Goal: Communication & Community: Answer question/provide support

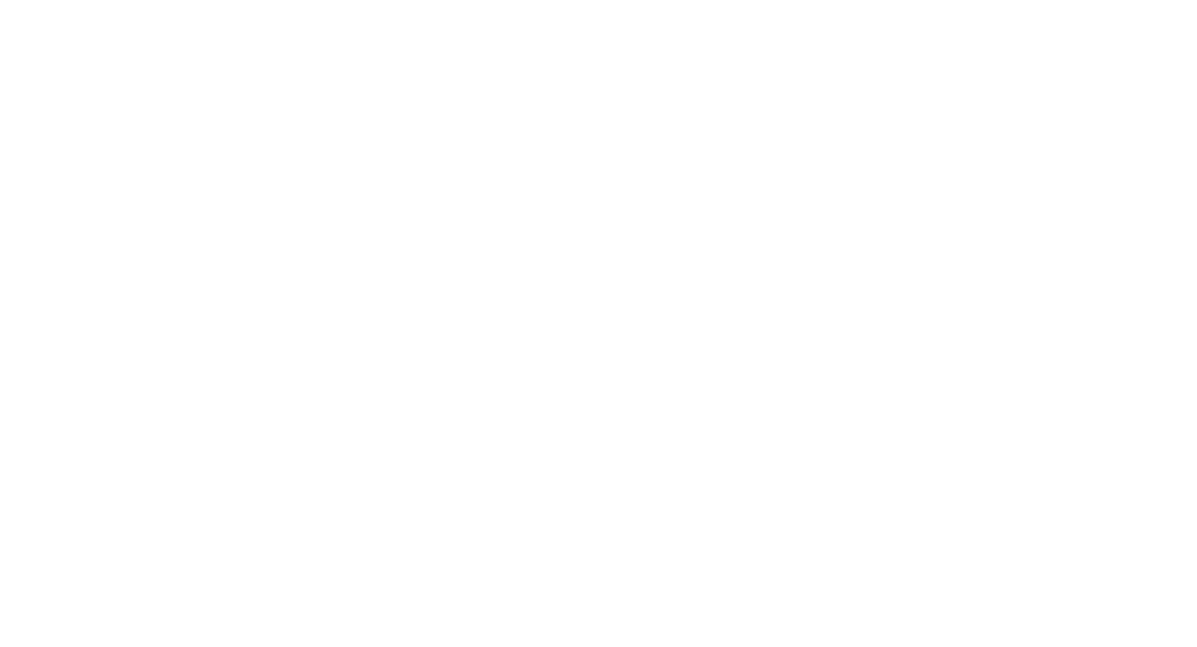
click at [1024, 116] on body at bounding box center [598, 323] width 1197 height 647
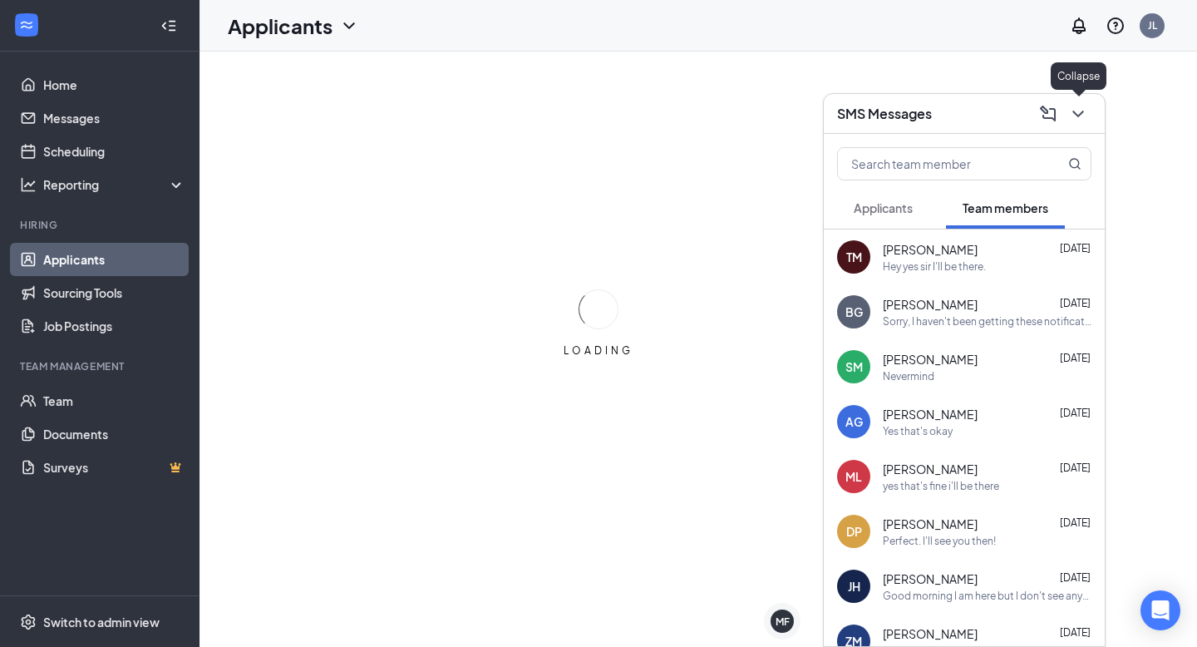
click at [1076, 115] on icon "ChevronDown" at bounding box center [1077, 114] width 11 height 7
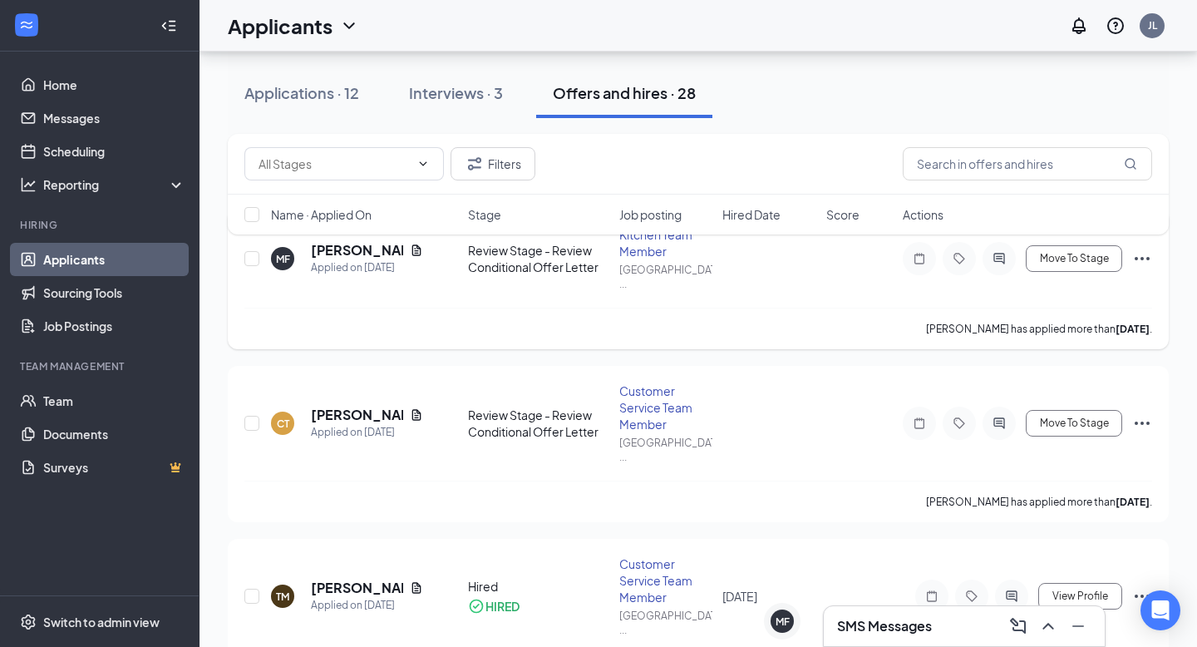
scroll to position [105, 0]
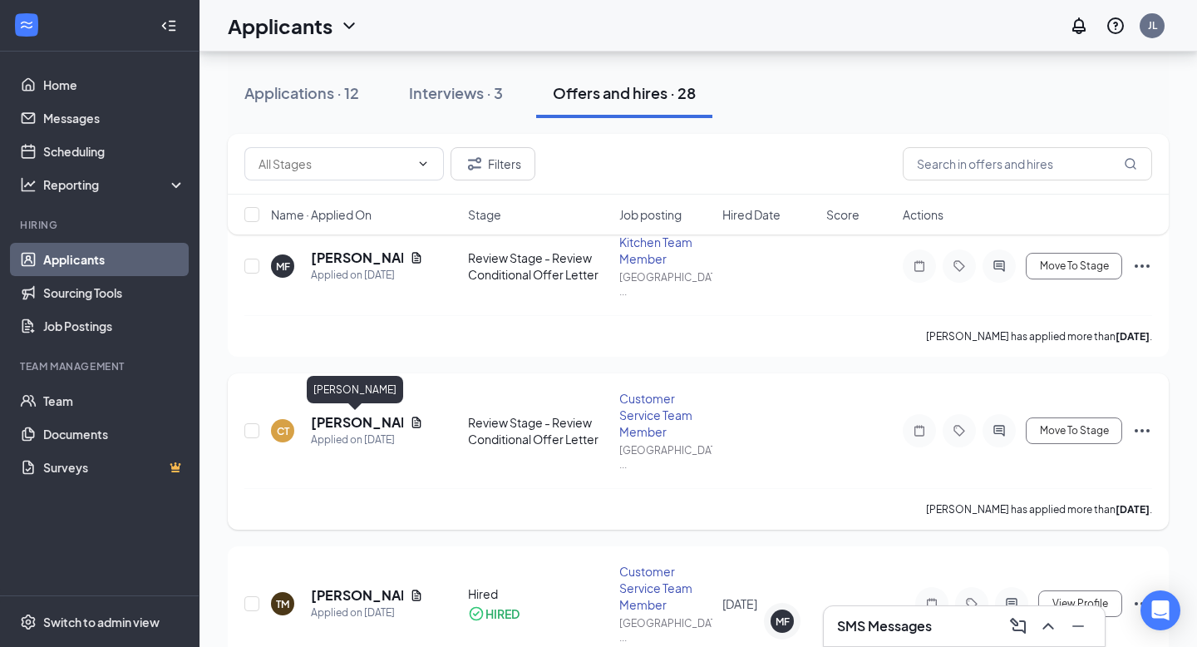
click at [336, 411] on div "CT [PERSON_NAME] Applied on [DATE] Review Stage - Review Conditional Offer Lett…" at bounding box center [698, 439] width 908 height 98
click at [339, 425] on h5 "[PERSON_NAME]" at bounding box center [357, 422] width 92 height 18
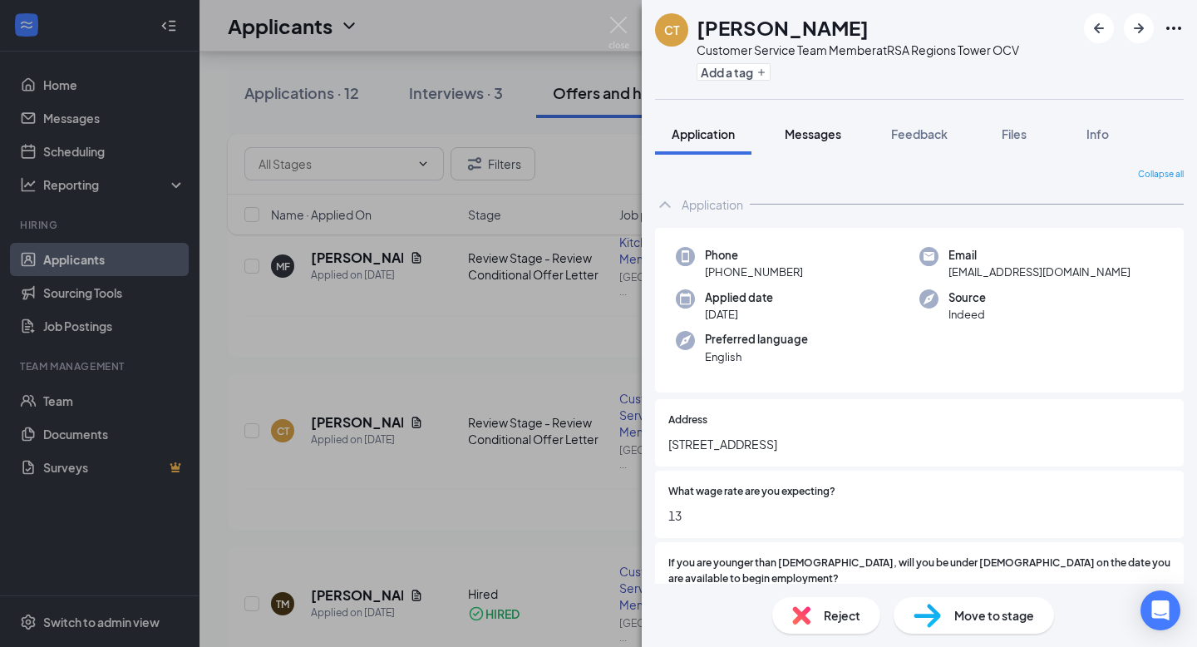
click at [809, 131] on span "Messages" at bounding box center [813, 133] width 57 height 15
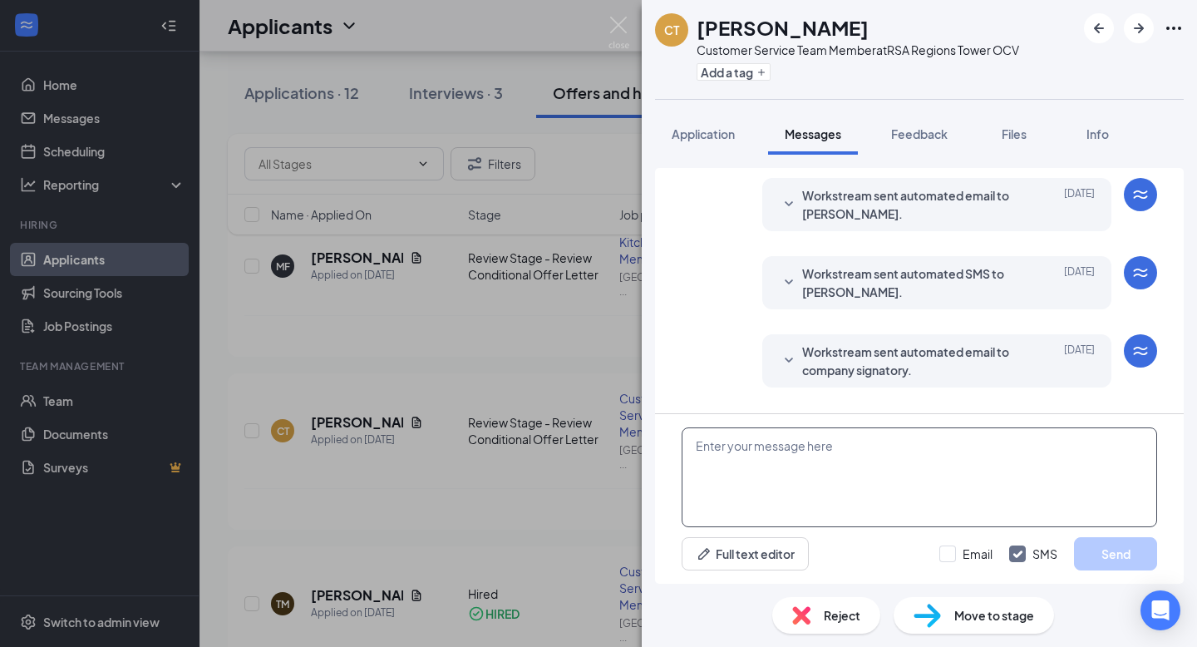
scroll to position [343, 0]
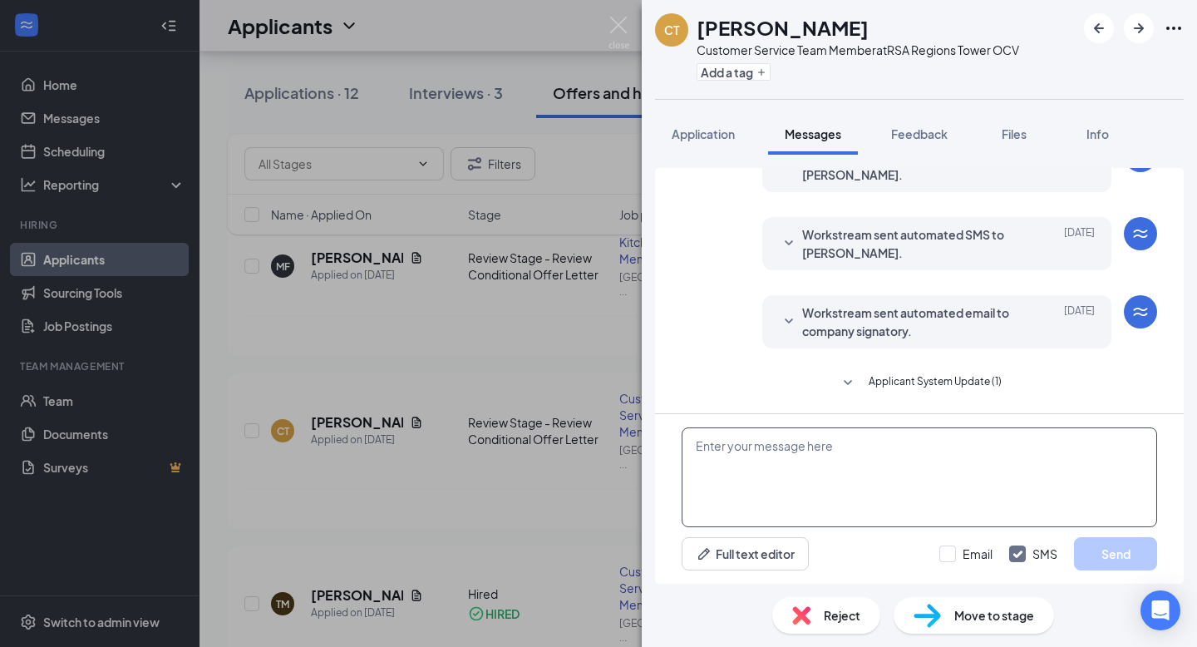
click at [849, 490] on textarea at bounding box center [920, 477] width 476 height 100
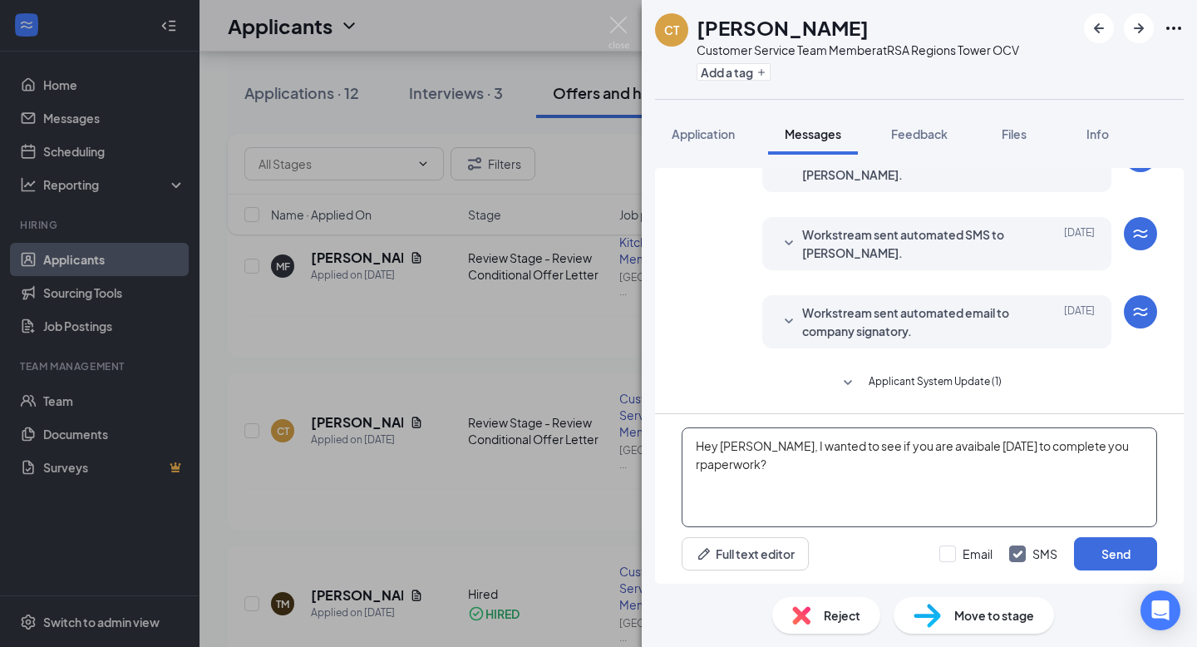
click at [697, 482] on textarea "Hey [PERSON_NAME], I wanted to see if you are avaibale [DATE] to complete you r…" at bounding box center [920, 477] width 476 height 100
click at [700, 465] on textarea "Hey [PERSON_NAME], I wanted to see if you are avaibale [DATE] to complete you r…" at bounding box center [920, 477] width 476 height 100
click at [933, 457] on textarea "Hey [PERSON_NAME], I wanted to see if you are avaibale [DATE] to complete your …" at bounding box center [920, 477] width 476 height 100
click at [927, 452] on textarea "Hey [PERSON_NAME], I wanted to see if you are avaibale [DATE] to complete your …" at bounding box center [920, 477] width 476 height 100
click at [924, 446] on textarea "Hey [PERSON_NAME], I wanted to see if you are avaibale [DATE] to complete your …" at bounding box center [920, 477] width 476 height 100
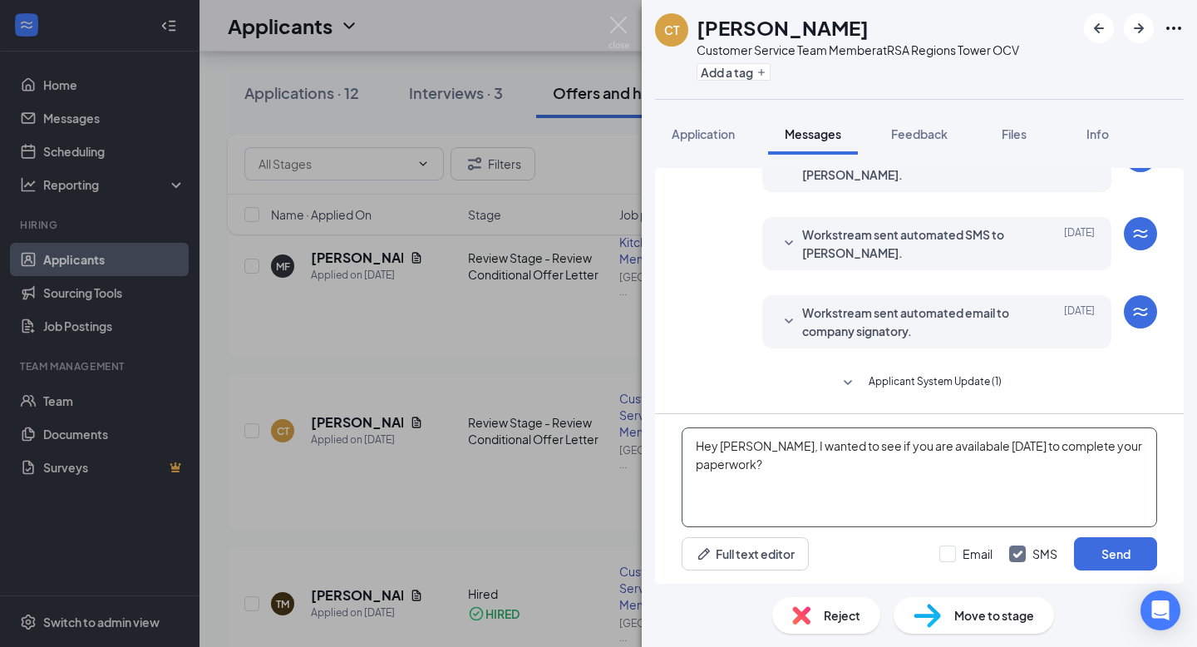
click at [976, 477] on textarea "Hey [PERSON_NAME], I wanted to see if you are availabale [DATE] to complete you…" at bounding box center [920, 477] width 476 height 100
click at [942, 440] on textarea "Hey [PERSON_NAME], I wanted to see if you are availabale [DATE] to complete you…" at bounding box center [920, 477] width 476 height 100
click at [976, 464] on textarea "Hey [PERSON_NAME], I wanted to see if you are available [DATE] to complete your…" at bounding box center [920, 477] width 476 height 100
click at [899, 469] on textarea "Hey [PERSON_NAME], I wanted to see if you are available [DATE] to complete your…" at bounding box center [920, 477] width 476 height 100
click at [949, 449] on textarea "Hey [PERSON_NAME], I wanted to see if you are available [DATE] to complete your…" at bounding box center [920, 477] width 476 height 100
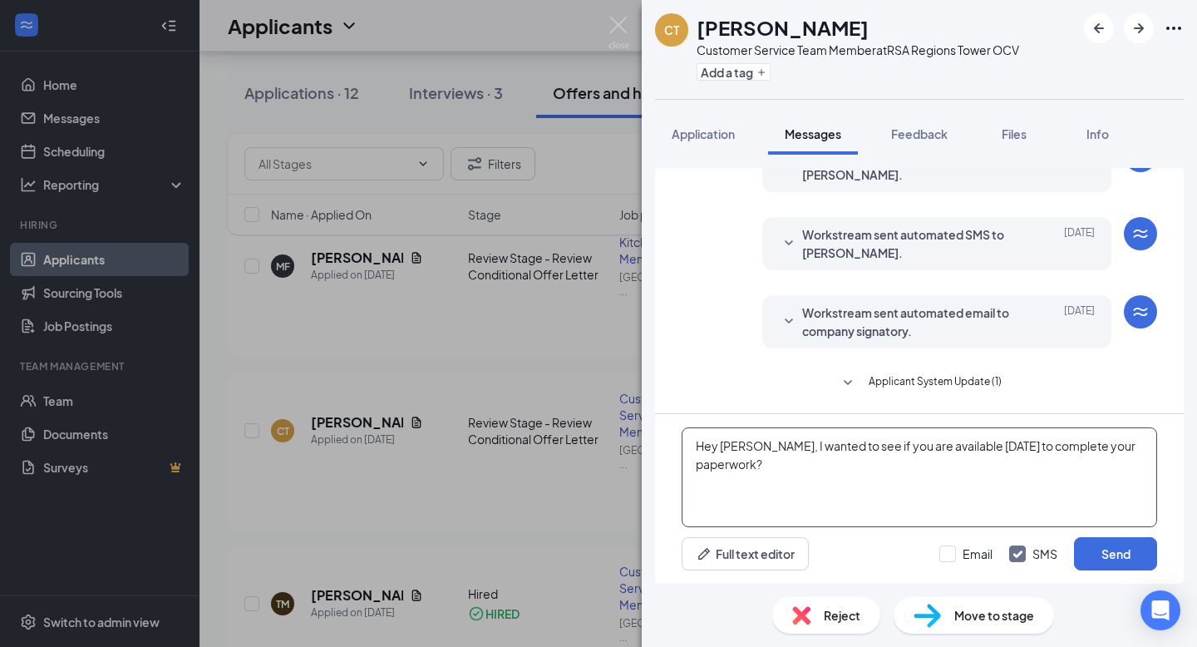
click at [858, 500] on textarea "Hey [PERSON_NAME], I wanted to see if you are available [DATE] to complete your…" at bounding box center [920, 477] width 476 height 100
type textarea "Hey [PERSON_NAME], I wanted to see if you are available [DATE] to complete your…"
click at [1099, 554] on button "Send" at bounding box center [1115, 553] width 83 height 33
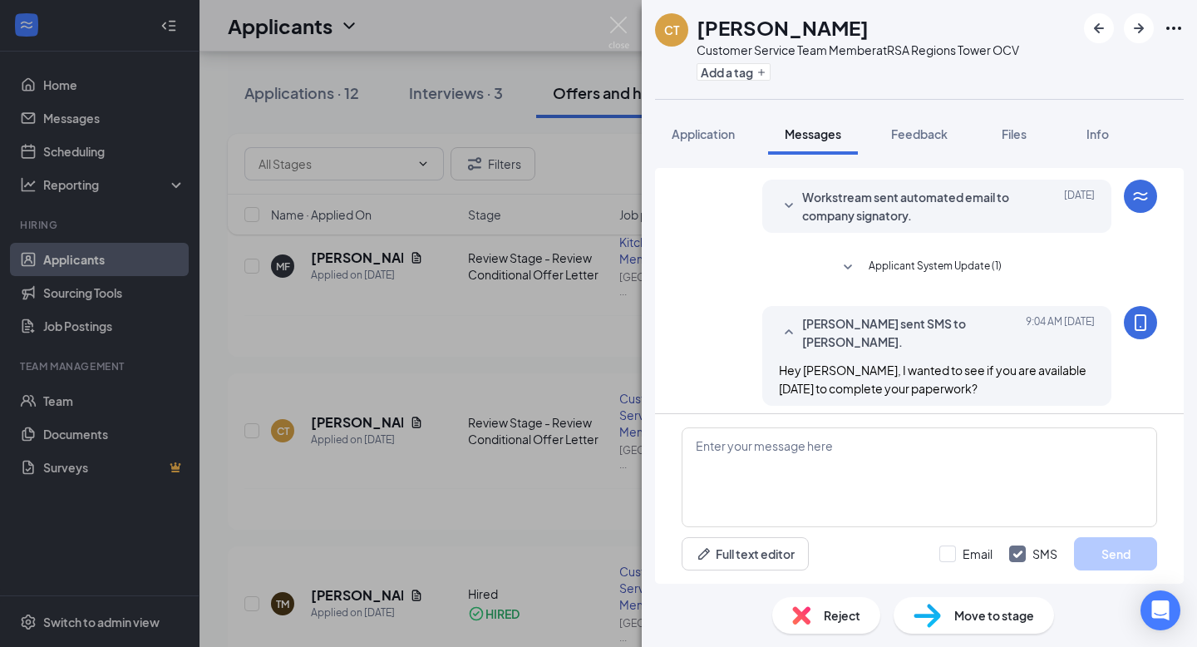
scroll to position [468, 0]
